Goal: Book appointment/travel/reservation

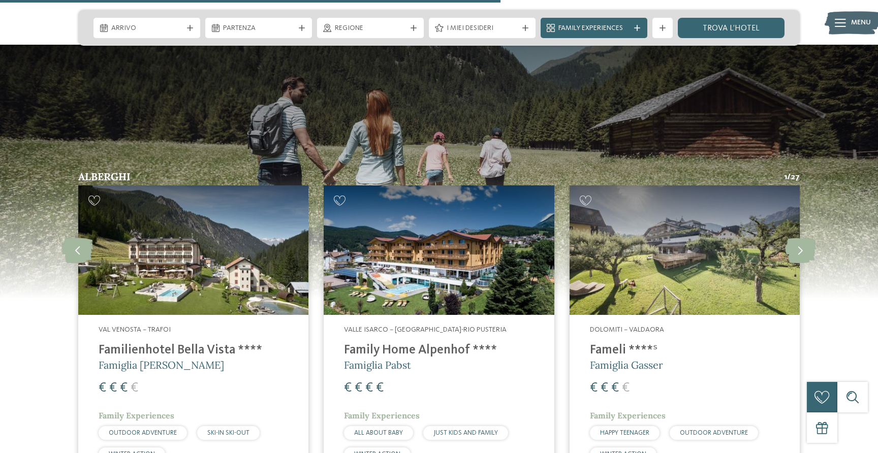
scroll to position [2556, 0]
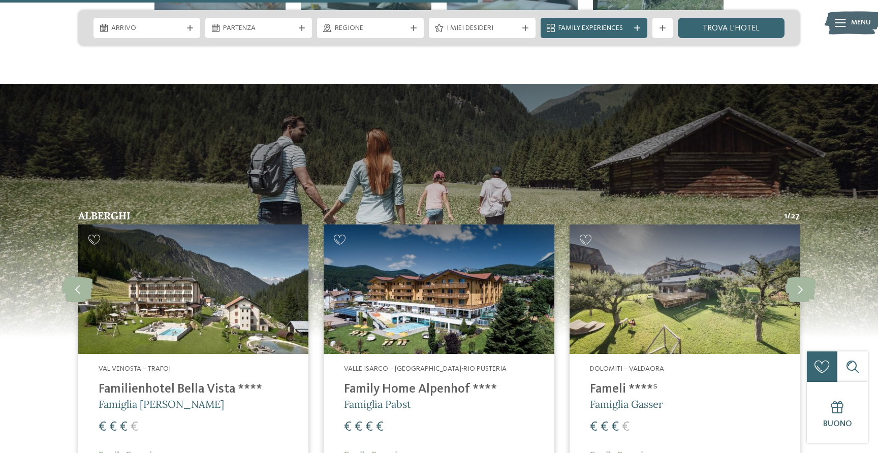
click at [444, 280] on img at bounding box center [439, 290] width 230 height 130
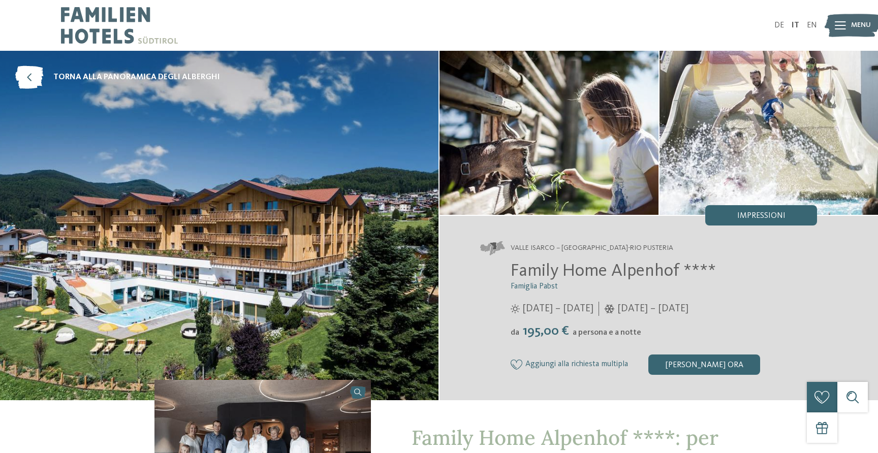
click at [181, 301] on img at bounding box center [219, 226] width 438 height 350
click at [36, 81] on icon at bounding box center [29, 77] width 28 height 23
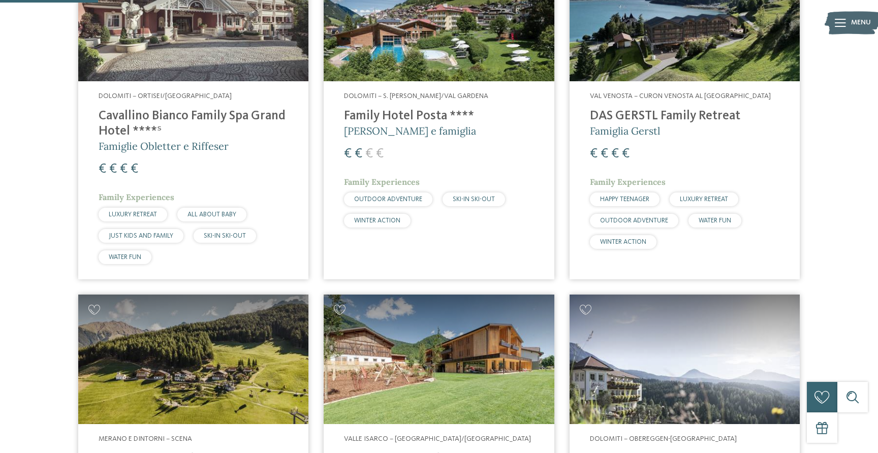
scroll to position [382, 0]
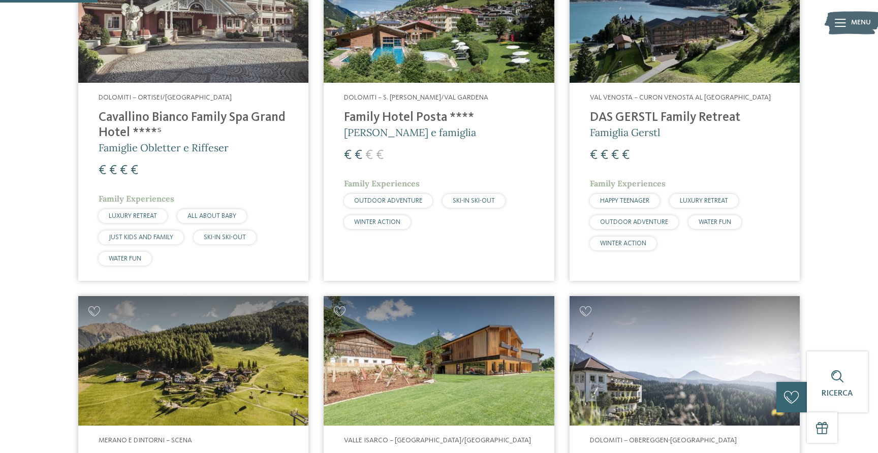
click at [511, 316] on img at bounding box center [439, 361] width 230 height 130
